Goal: Task Accomplishment & Management: Complete application form

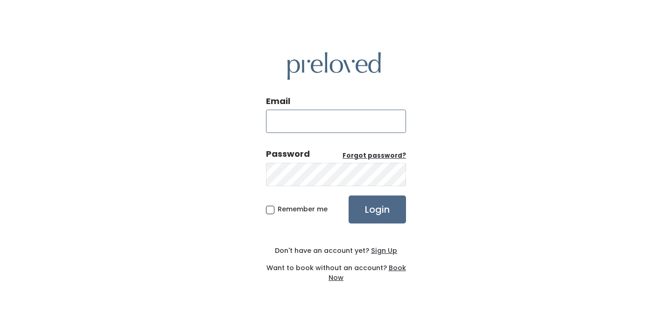
type input "eaglemountain.owner@preloved.love"
click at [377, 209] on input "Login" at bounding box center [377, 210] width 57 height 28
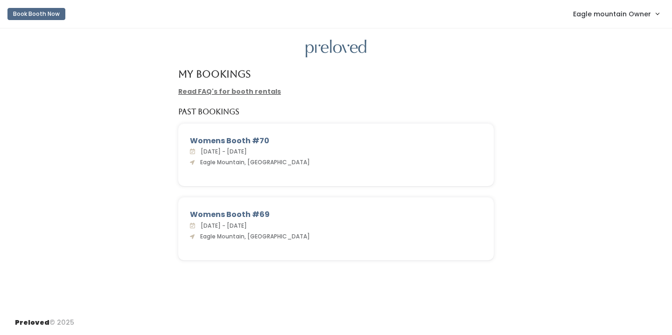
click at [580, 18] on span "Eagle mountain Owner" at bounding box center [612, 14] width 78 height 10
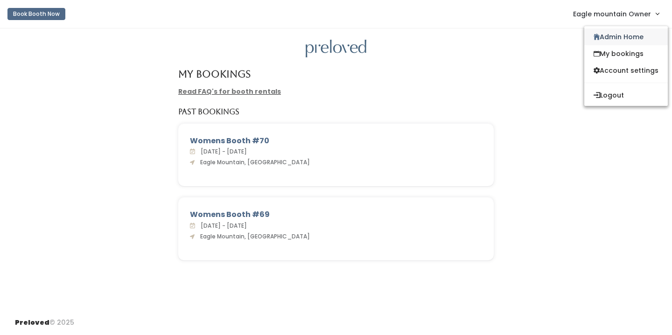
click at [592, 31] on link "Admin Home" at bounding box center [626, 36] width 84 height 17
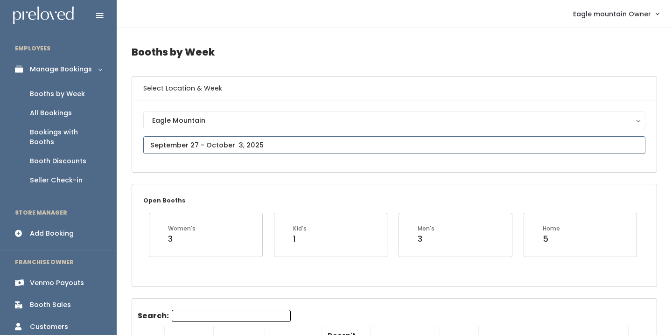
click at [203, 143] on input "text" at bounding box center [394, 145] width 502 height 18
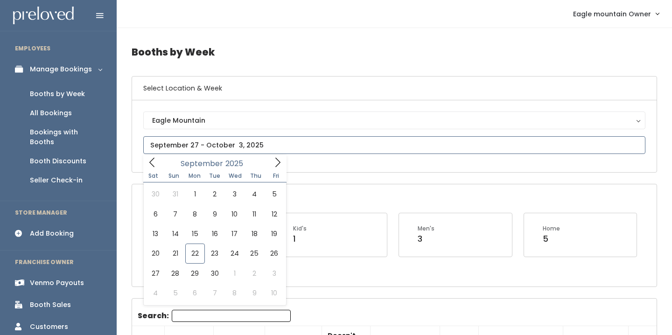
click at [277, 162] on icon at bounding box center [278, 162] width 10 height 10
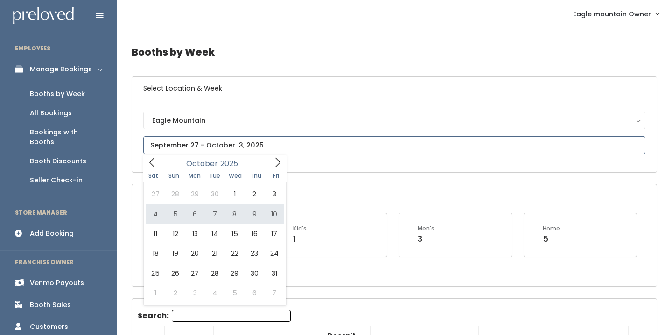
type input "October 4 to October 10"
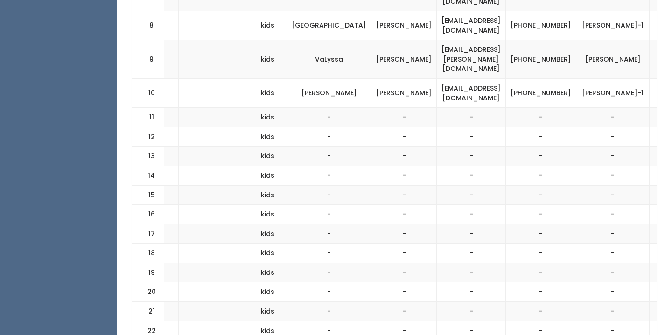
scroll to position [582, 0]
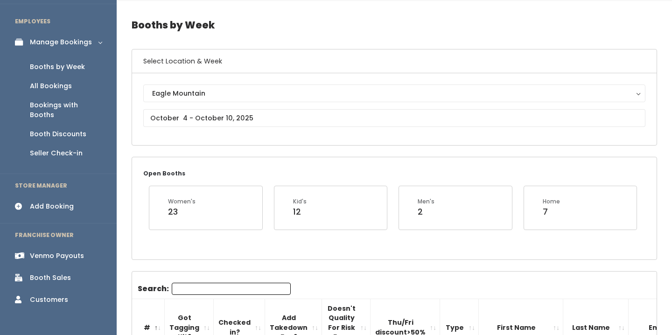
click at [43, 202] on div "Add Booking" at bounding box center [52, 207] width 44 height 10
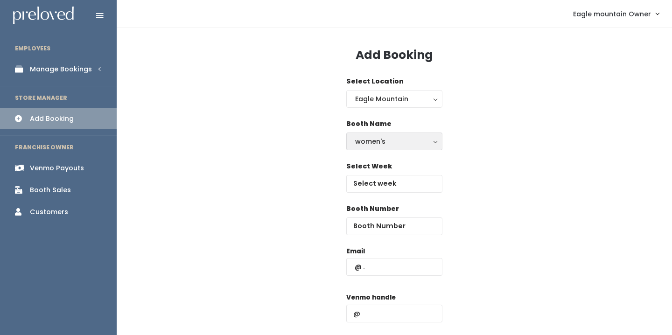
click at [372, 144] on div "women's" at bounding box center [394, 141] width 78 height 10
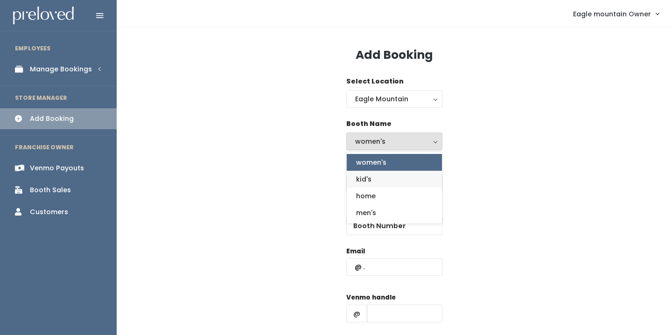
click at [368, 177] on span "kid's" at bounding box center [363, 179] width 15 height 10
select select "kids"
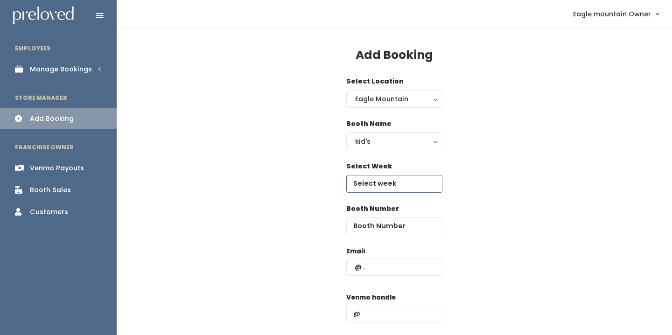
click at [382, 185] on input "text" at bounding box center [394, 184] width 96 height 18
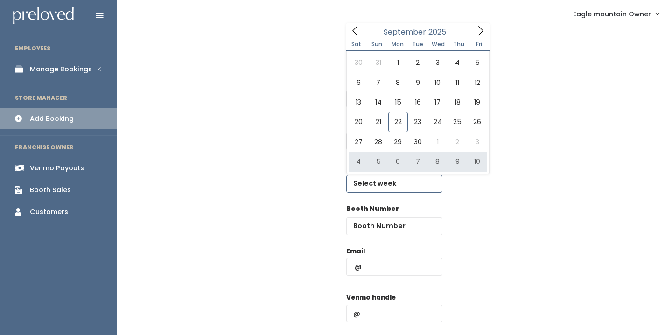
type input "October 4 to October 10"
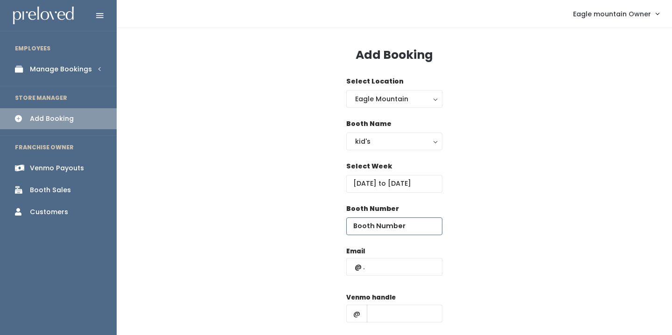
click at [392, 227] on input "number" at bounding box center [394, 226] width 96 height 18
type input "16"
type input "engray4518@yahoo.com"
click at [401, 316] on input "text" at bounding box center [405, 314] width 76 height 18
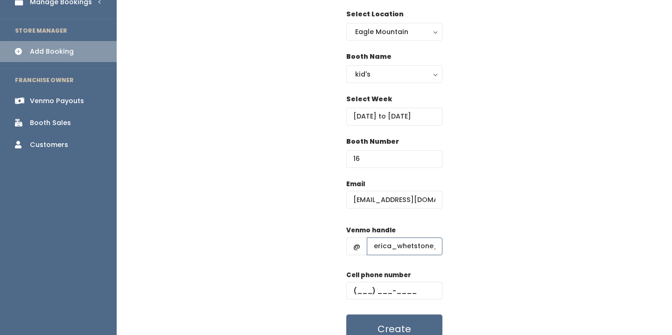
scroll to position [69, 0]
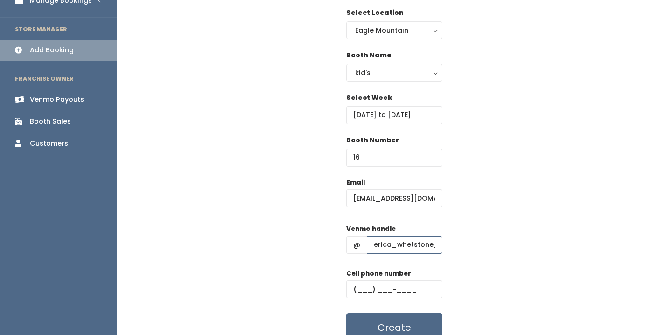
type input "erica_whetstone_"
type input "(8__) ___-____"
type input "(618) 978-1368"
click at [514, 250] on div "Email engray4518@yahoo.com Venmo handle @ erica_whetstone_ Cell phone number (6…" at bounding box center [394, 260] width 525 height 165
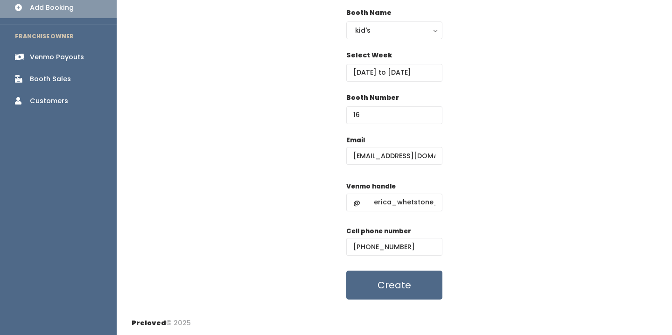
scroll to position [111, 0]
click at [457, 144] on div "Email engray4518@yahoo.com Venmo handle @ erica_whetstone_ Cell phone number (6…" at bounding box center [394, 218] width 525 height 165
click at [394, 287] on button "Create" at bounding box center [394, 285] width 96 height 29
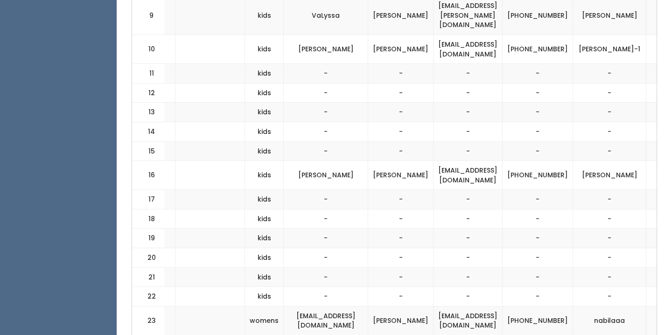
scroll to position [0, 195]
